Goal: Book appointment/travel/reservation

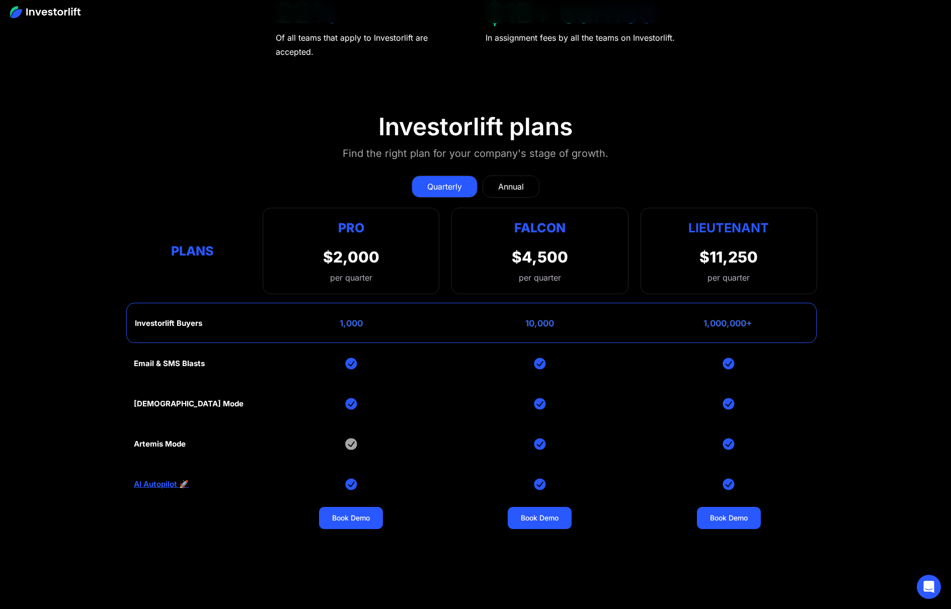
scroll to position [4590, 0]
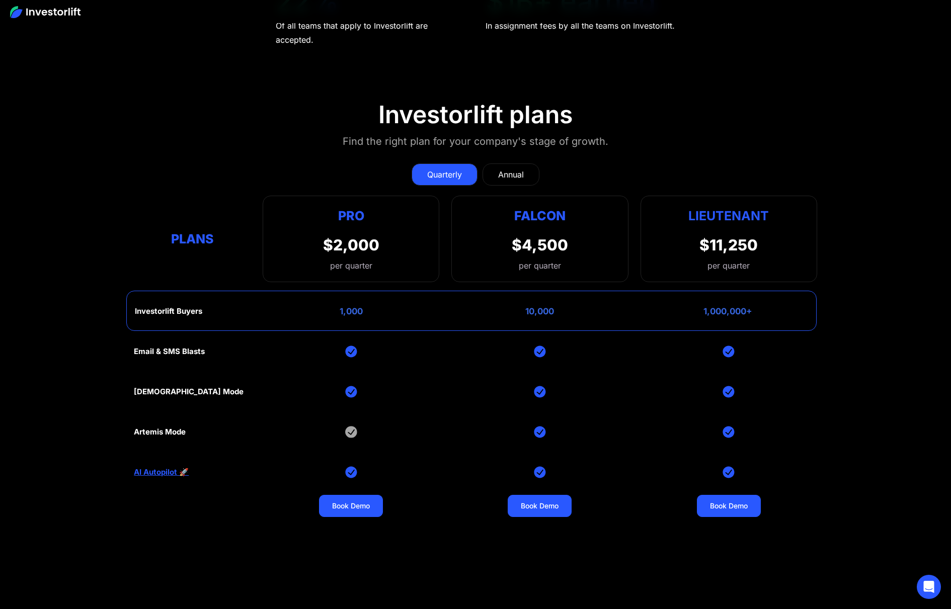
click at [527, 169] on link "Annual" at bounding box center [510, 174] width 57 height 22
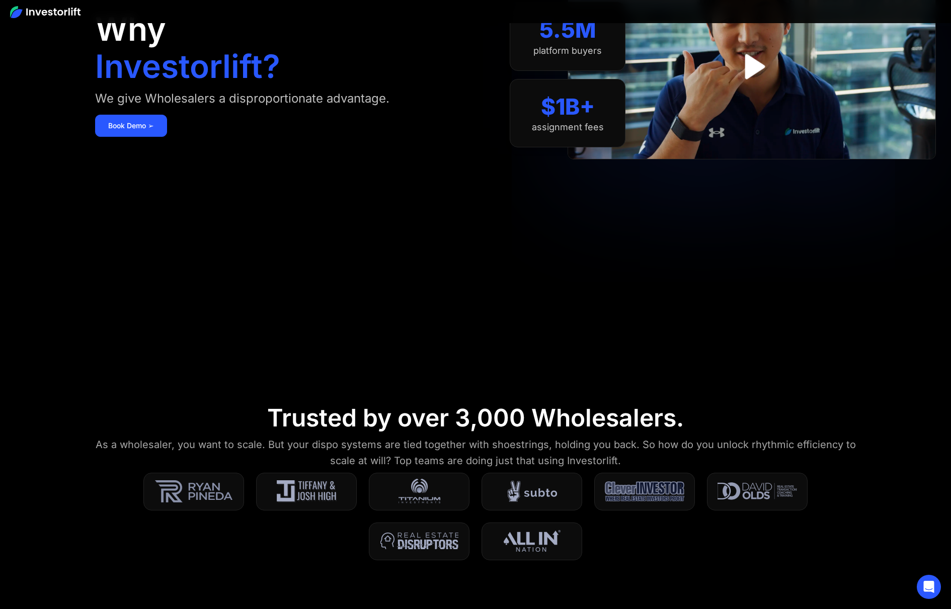
scroll to position [0, 0]
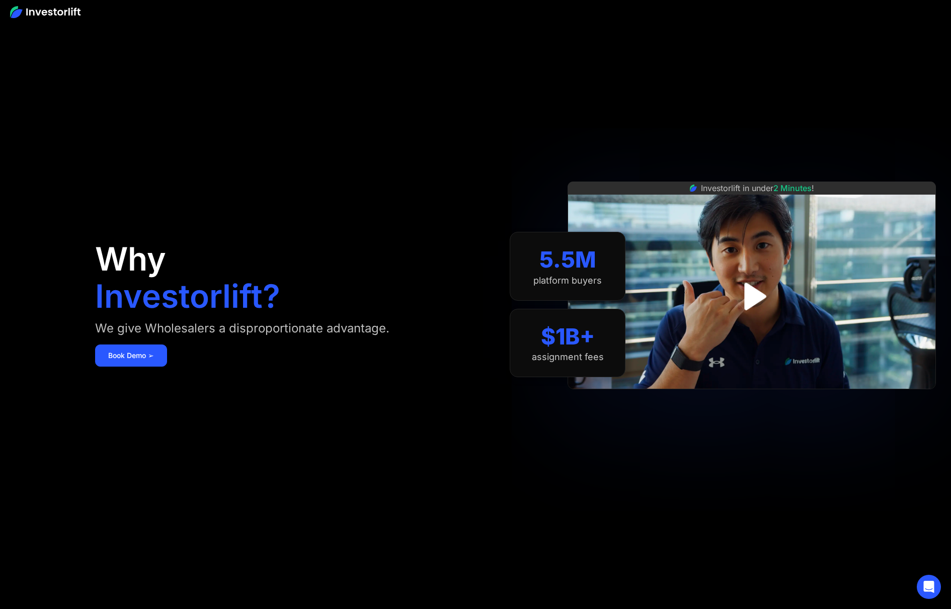
click at [59, 7] on img at bounding box center [45, 12] width 70 height 12
click at [48, 10] on img at bounding box center [45, 12] width 70 height 12
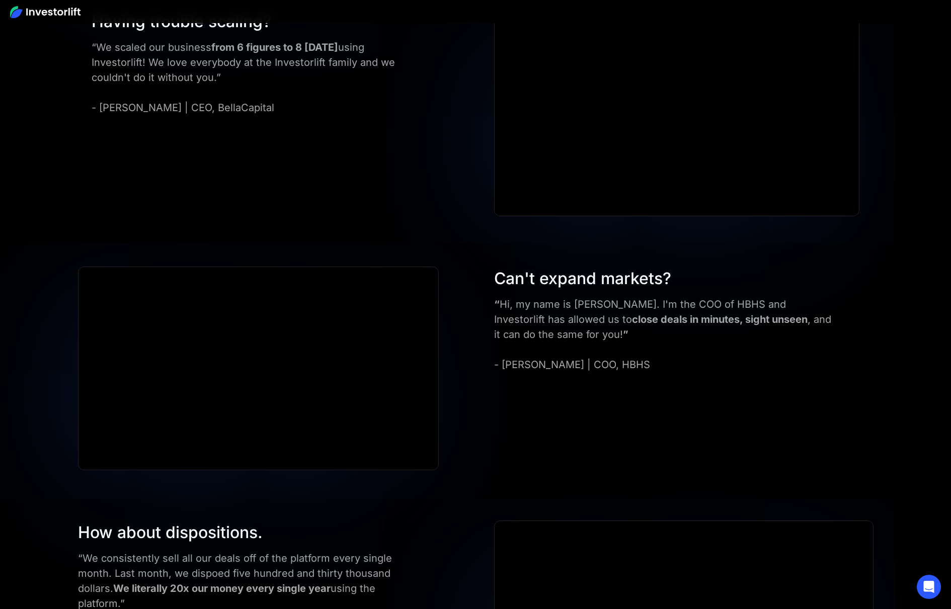
scroll to position [2829, 0]
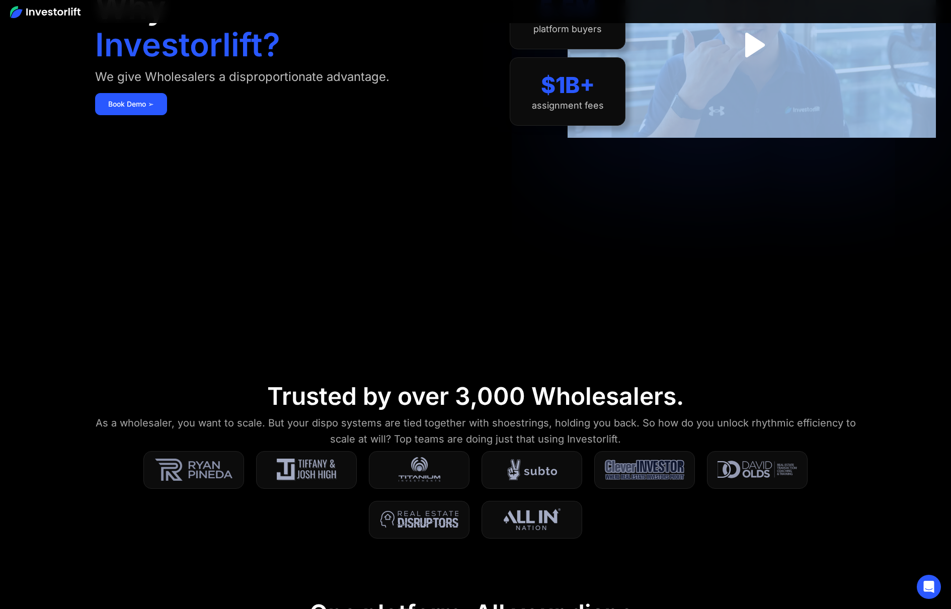
drag, startPoint x: 949, startPoint y: 64, endPoint x: 946, endPoint y: 302, distance: 237.9
click at [946, 302] on aside "Why Investorlift? We give Wholesalers a disproportionate advantage. Book Demo ➢…" at bounding box center [475, 53] width 951 height 609
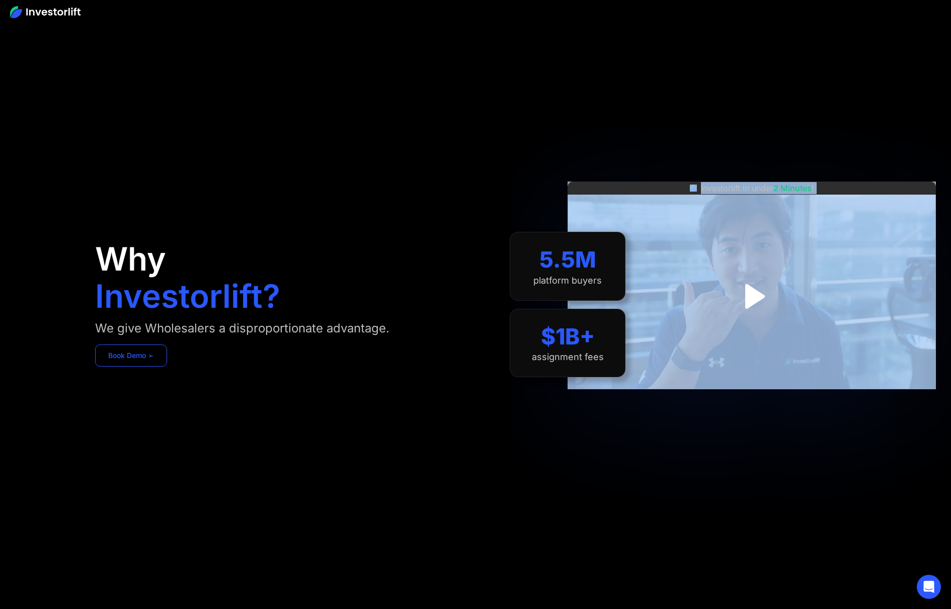
click at [150, 360] on link "Book Demo ➢" at bounding box center [131, 356] width 72 height 22
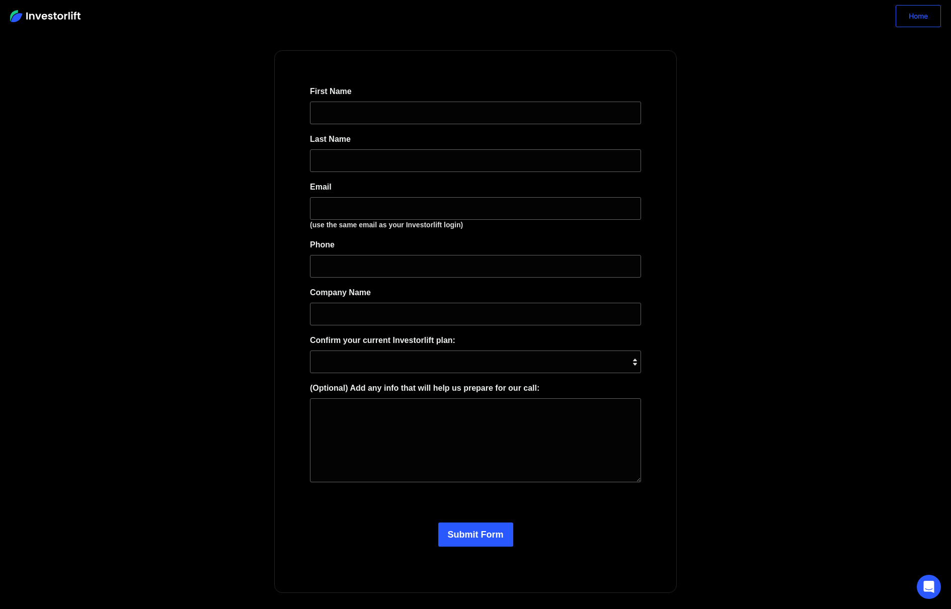
click at [909, 14] on link "Home" at bounding box center [917, 16] width 45 height 22
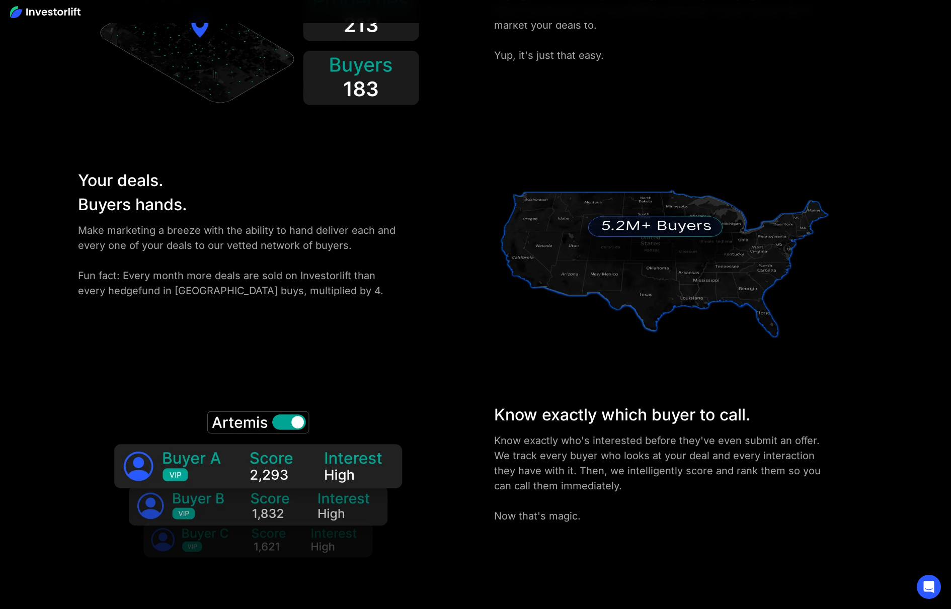
scroll to position [1698, 0]
